Goal: Find specific page/section: Find specific page/section

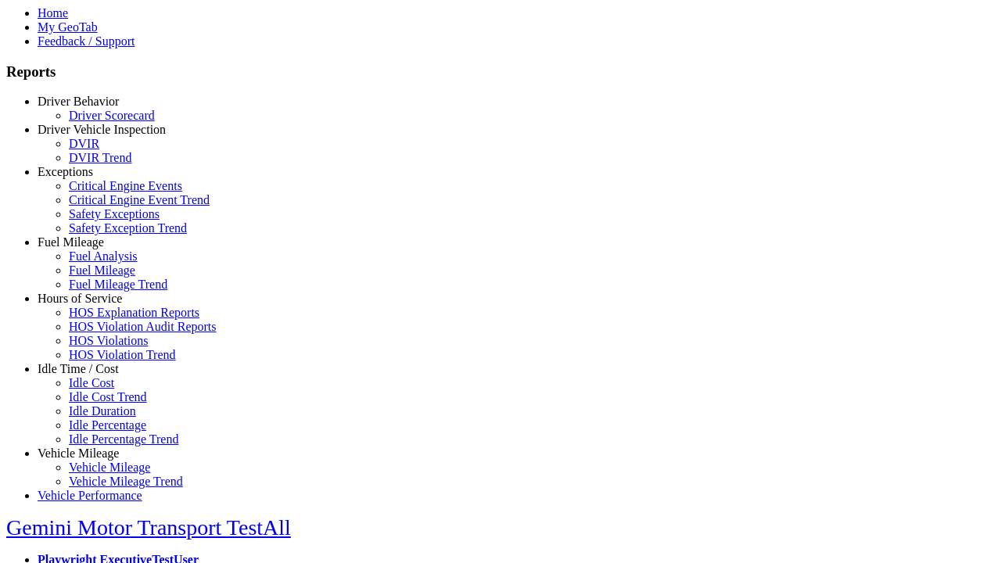
click at [90, 136] on link "Driver Vehicle Inspection" at bounding box center [102, 129] width 128 height 13
click at [102, 164] on link "DVIR Trend" at bounding box center [100, 157] width 63 height 13
select select "**********"
type input "**********"
